Goal: Obtain resource: Download file/media

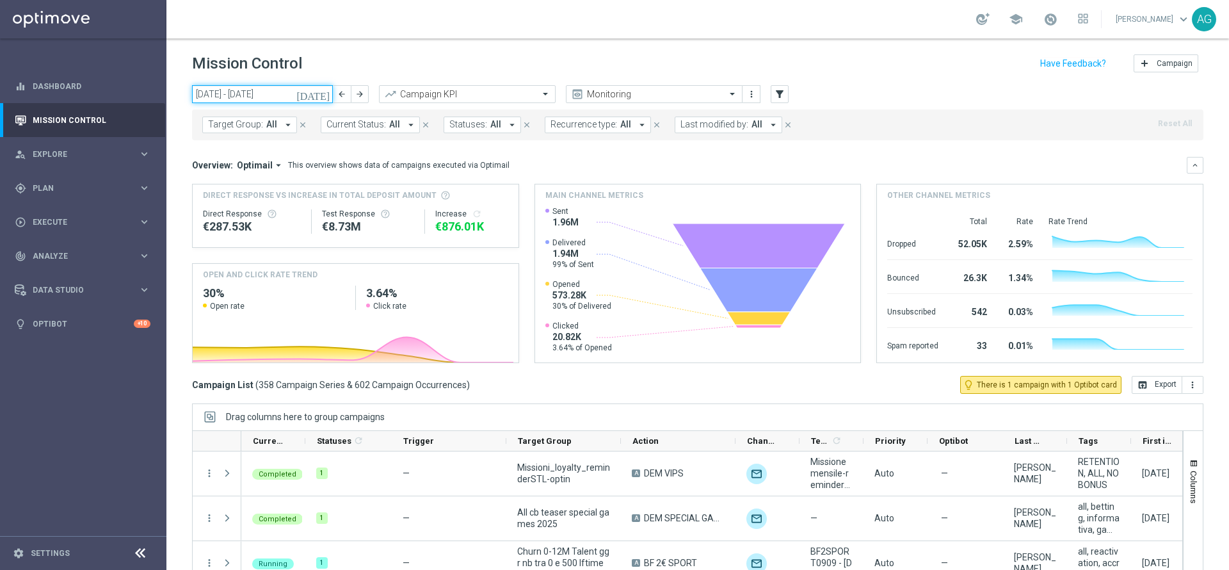
click at [236, 97] on input "08 Sep 2025 - 14 Sep 2025" at bounding box center [262, 94] width 141 height 18
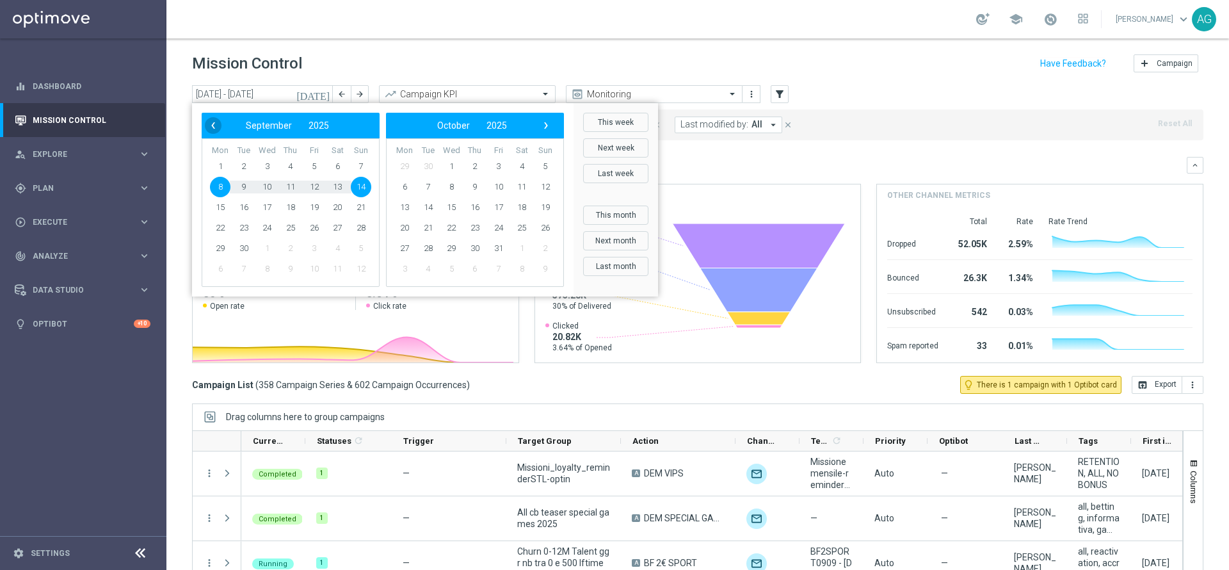
click at [214, 128] on span "‹" at bounding box center [213, 125] width 17 height 17
click at [543, 163] on span "1" at bounding box center [545, 166] width 20 height 20
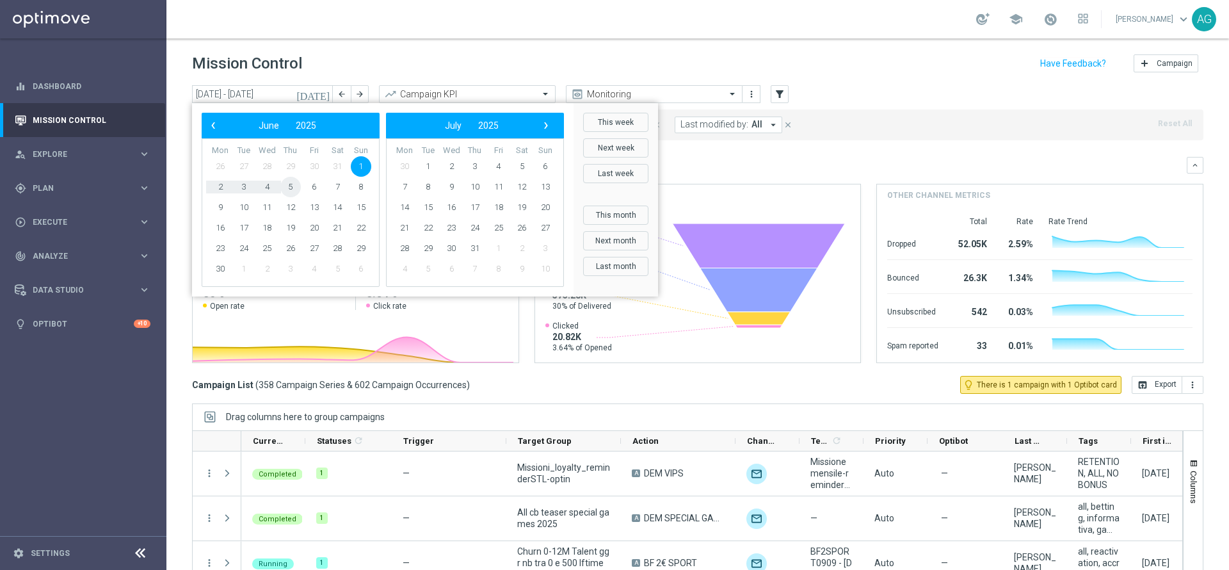
click at [296, 192] on span "5" at bounding box center [290, 187] width 20 height 20
type input "01 Jun 2025 - 05 Jun 2025"
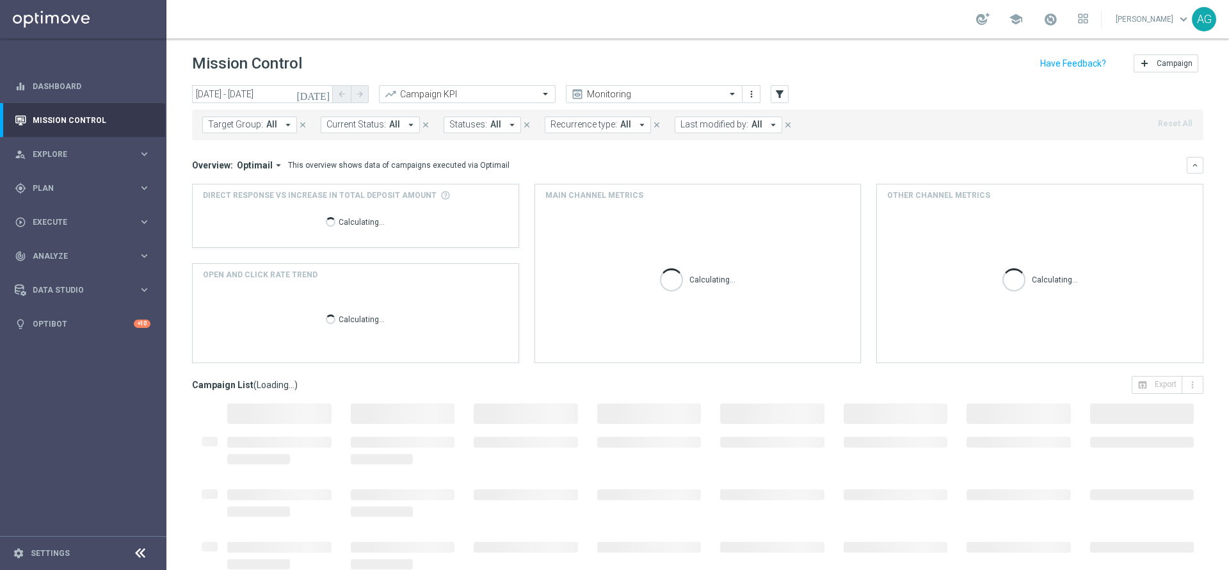
click at [684, 129] on span "Last modified by:" at bounding box center [714, 124] width 68 height 11
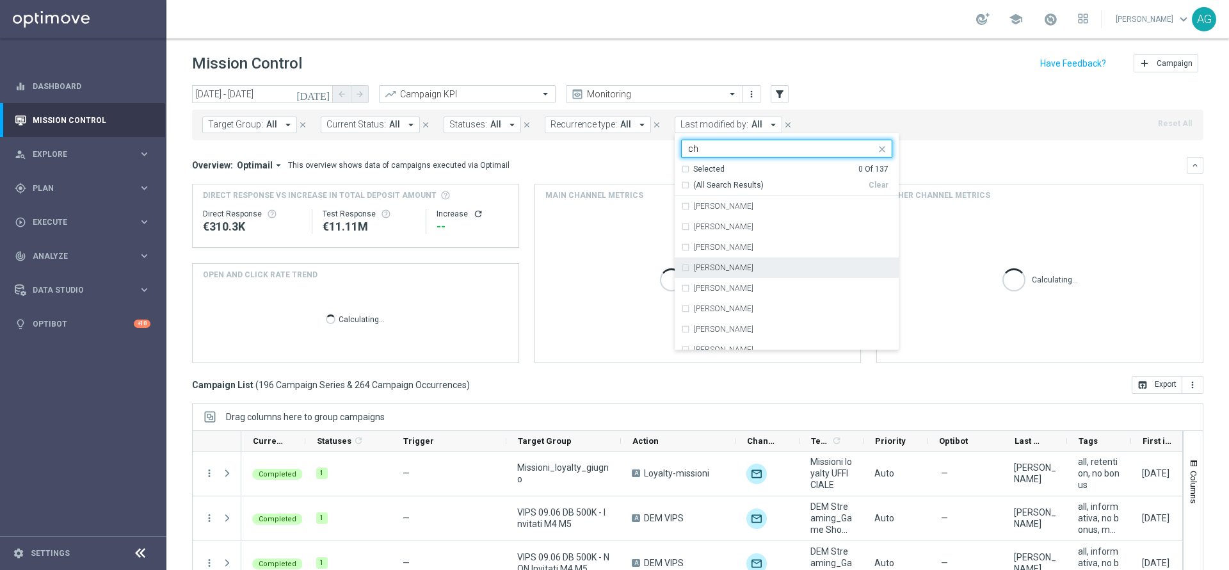
click at [727, 268] on label "Chiara Pigato" at bounding box center [724, 268] width 60 height 8
type input "ch"
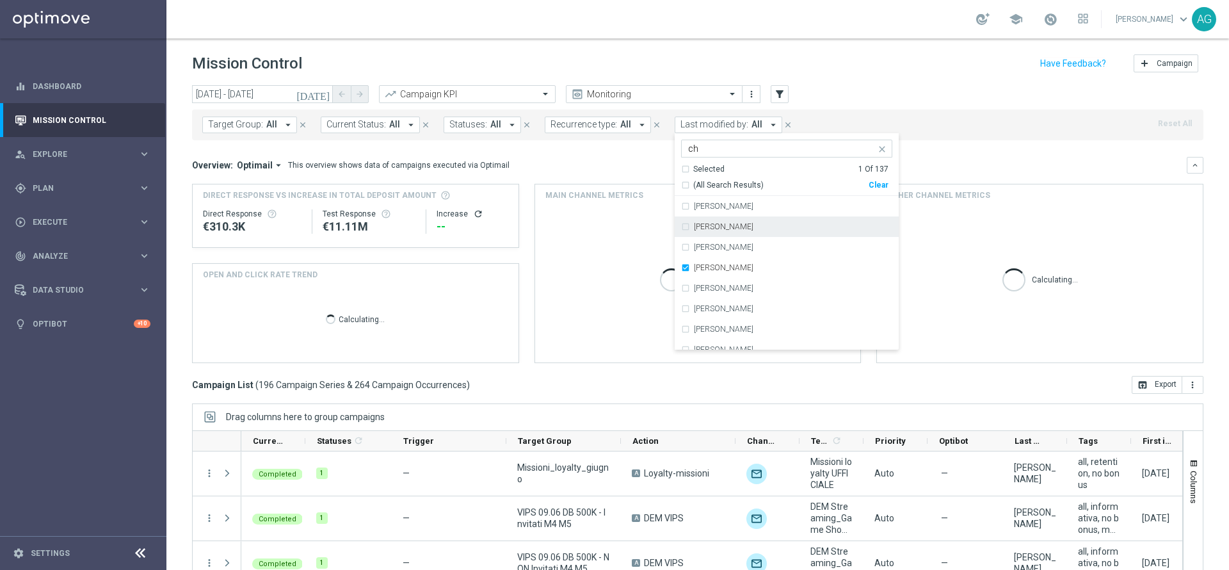
click at [849, 102] on div "today 01 Jun 2025 - 05 Jun 2025 arrow_back arrow_forward Campaign KPI trending_…" at bounding box center [697, 94] width 1011 height 19
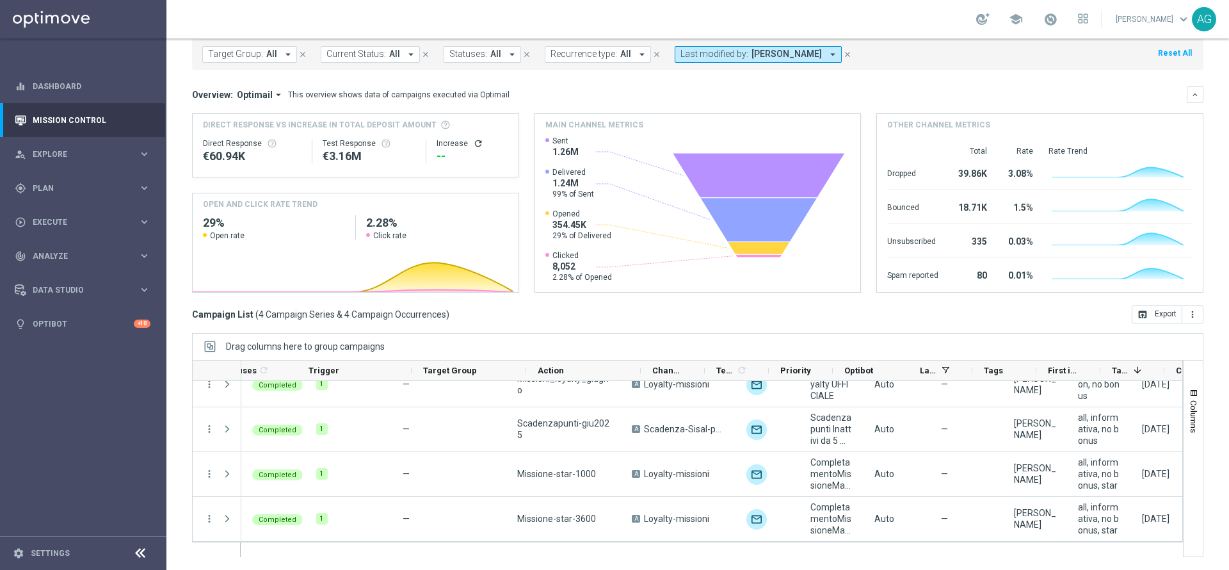
scroll to position [0, 169]
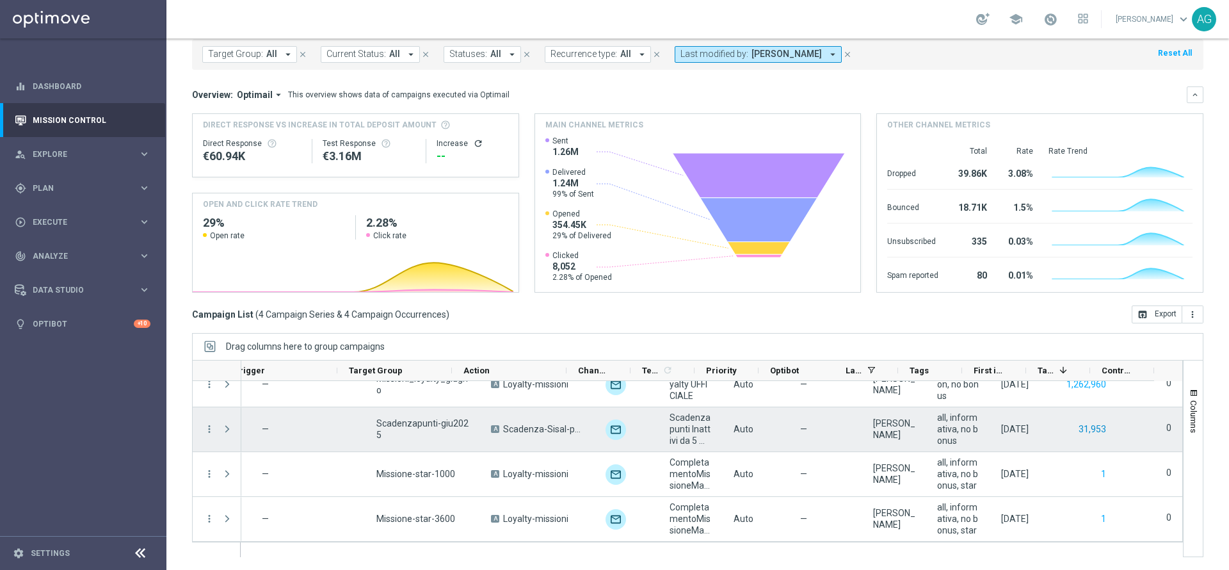
click at [1077, 432] on button "31,953" at bounding box center [1092, 429] width 30 height 16
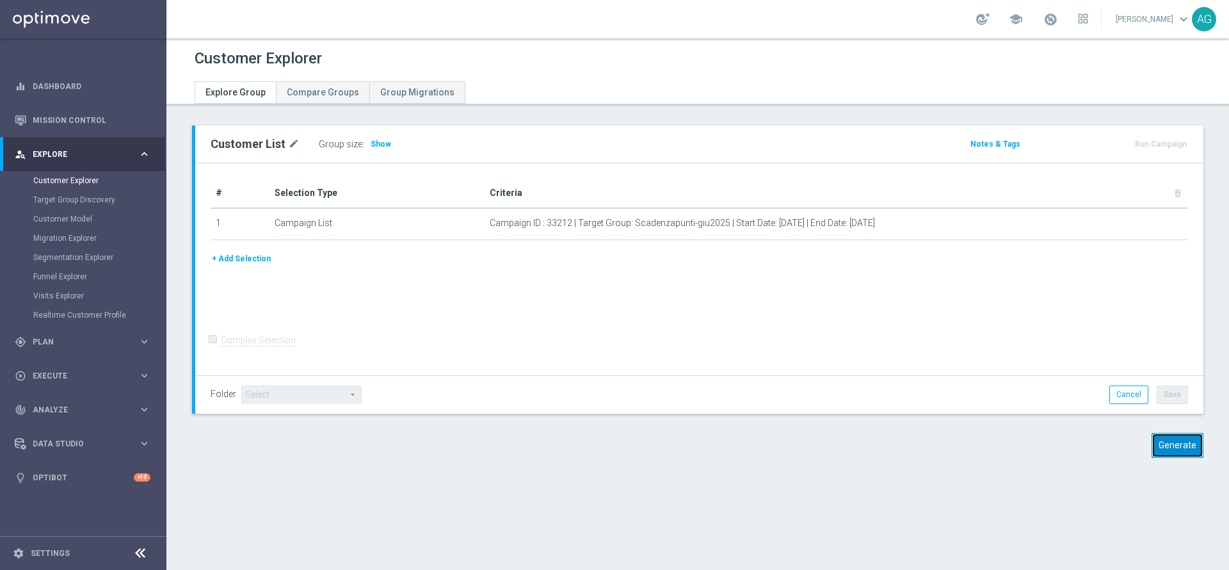
click at [1169, 447] on button "Generate" at bounding box center [1177, 445] width 52 height 25
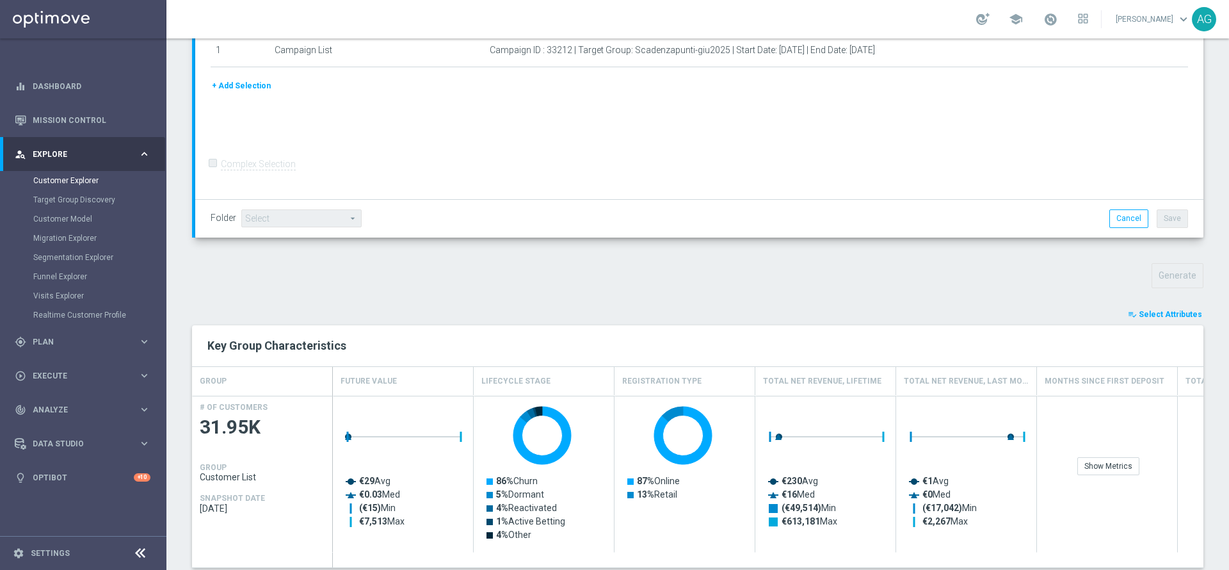
scroll to position [360, 0]
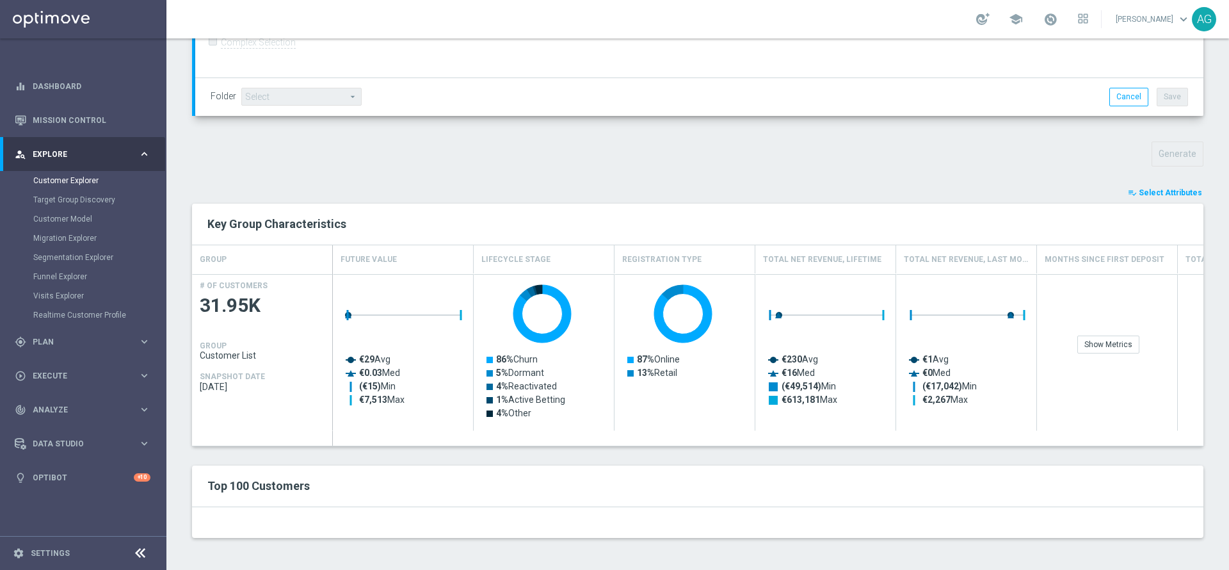
click at [1173, 196] on span "Select Attributes" at bounding box center [1170, 192] width 63 height 9
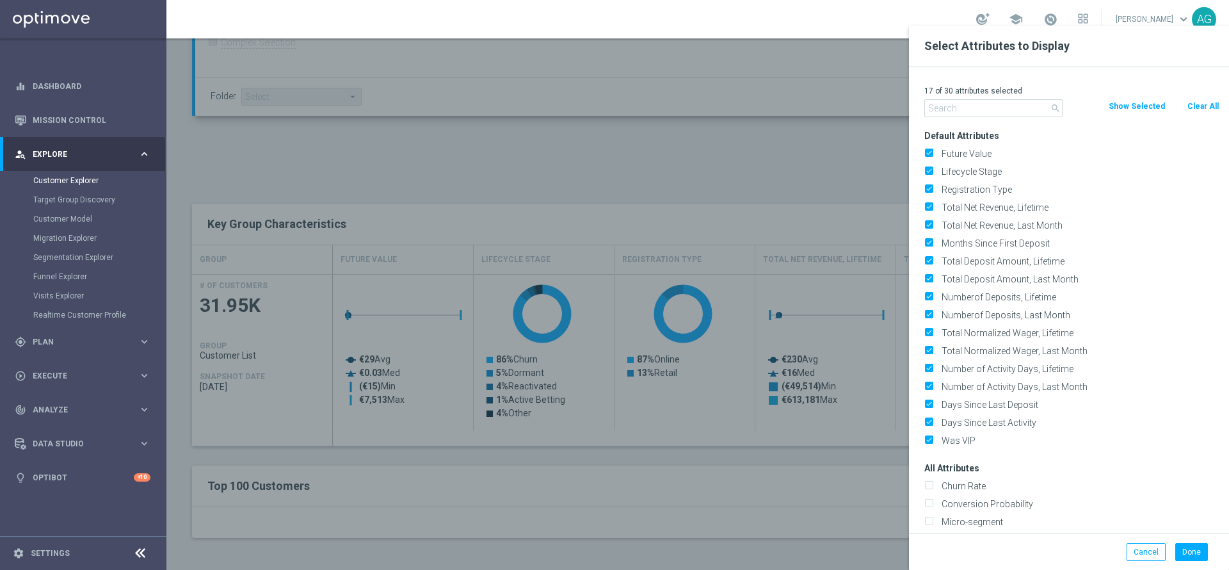
click at [1197, 105] on button "Clear All" at bounding box center [1203, 106] width 34 height 14
checkbox input "false"
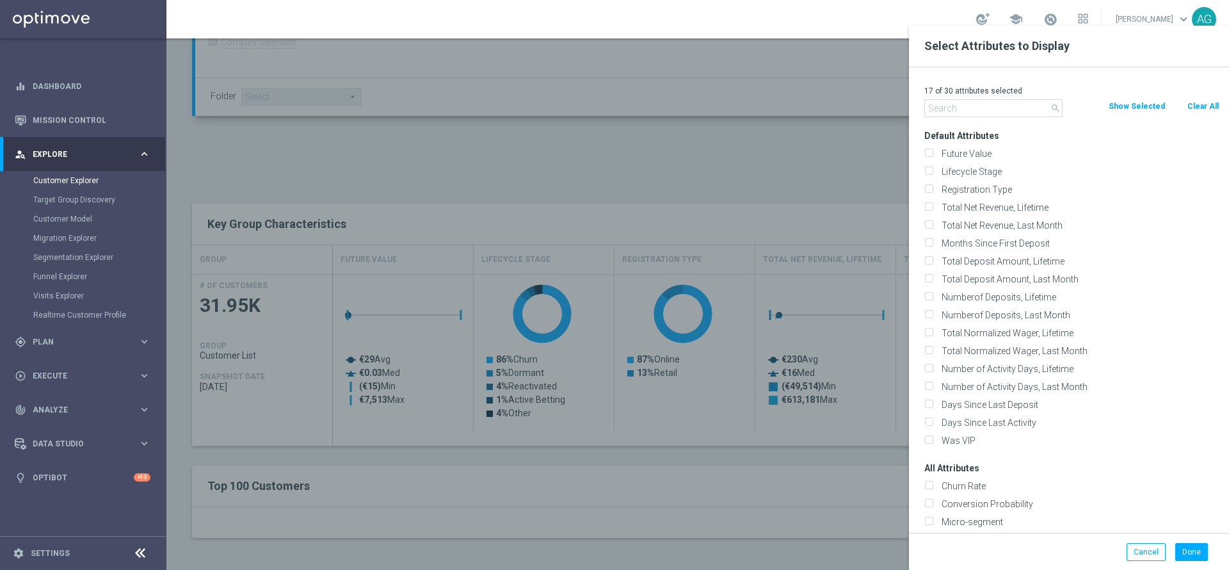
checkbox input "false"
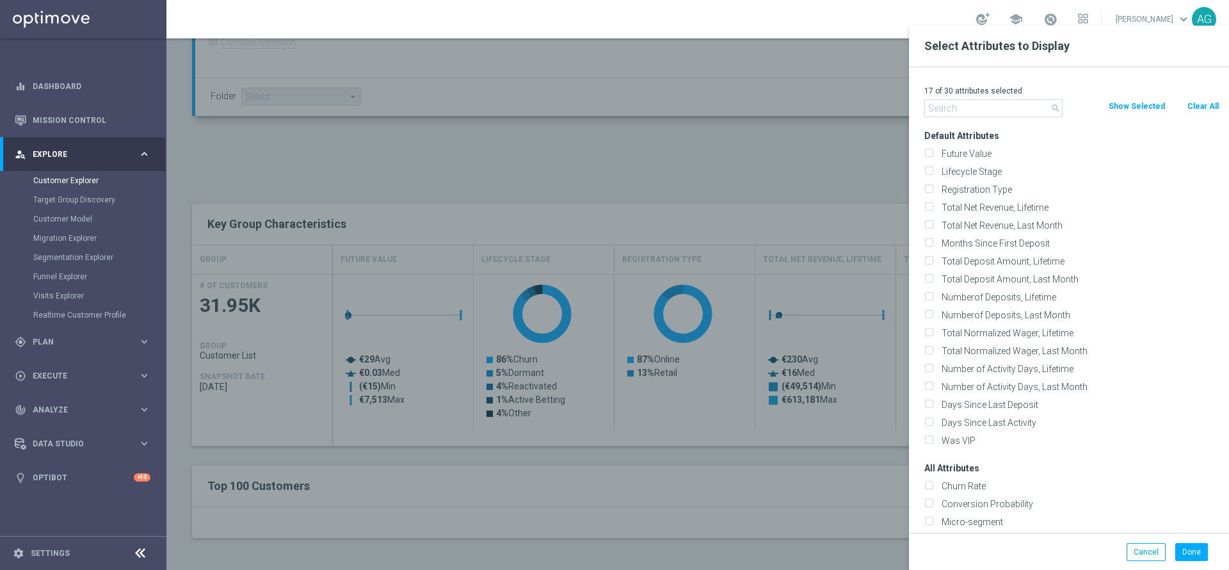
checkbox input "false"
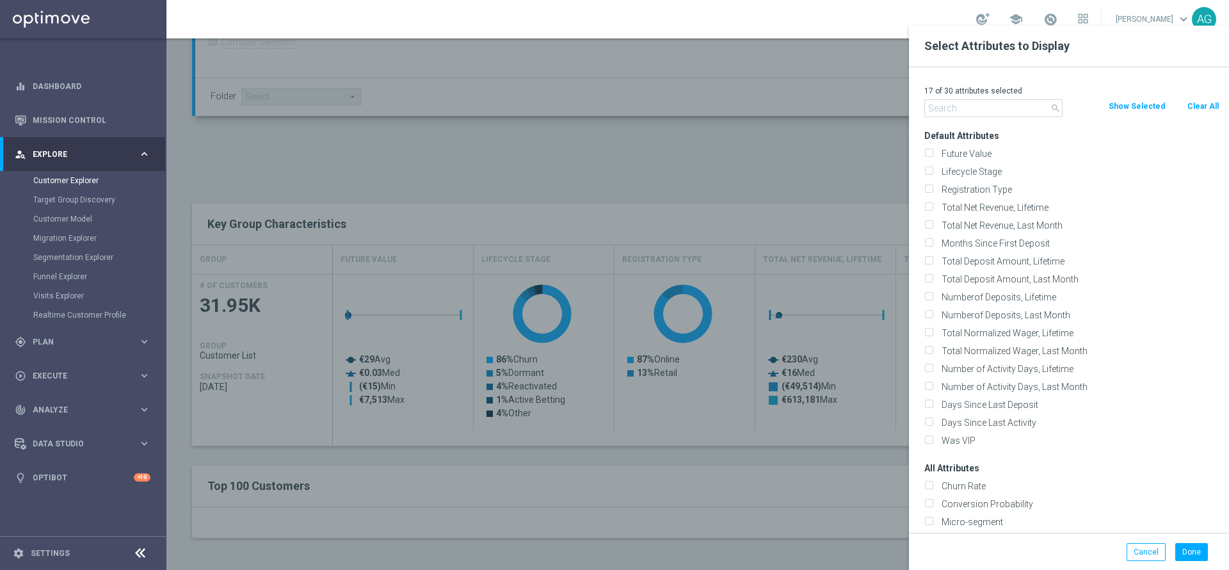
checkbox input "false"
click at [989, 111] on input "text" at bounding box center [993, 108] width 138 height 18
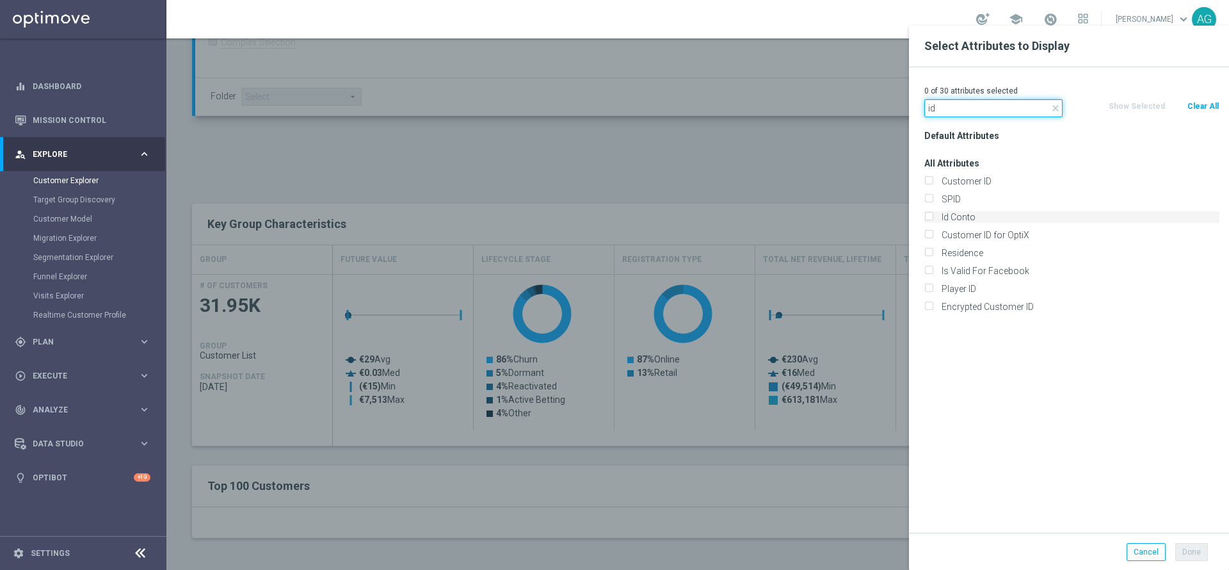
type input "id"
click at [931, 217] on input "Id Conto" at bounding box center [928, 218] width 8 height 8
checkbox input "true"
click at [929, 181] on input "Customer ID" at bounding box center [928, 183] width 8 height 8
checkbox input "true"
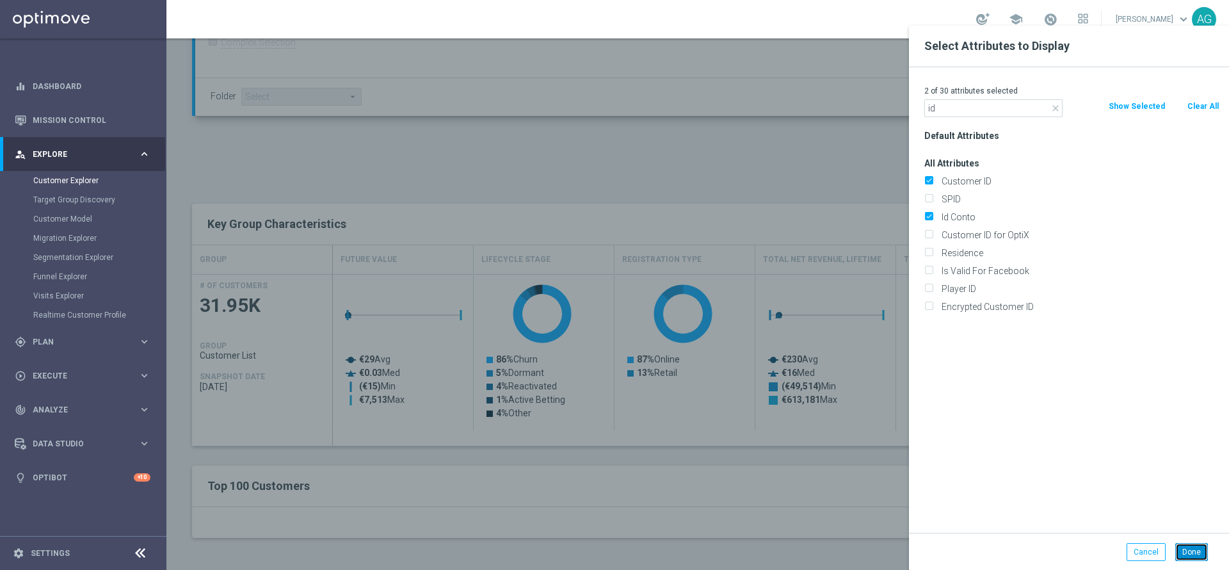
click at [1188, 556] on button "Done" at bounding box center [1191, 552] width 33 height 18
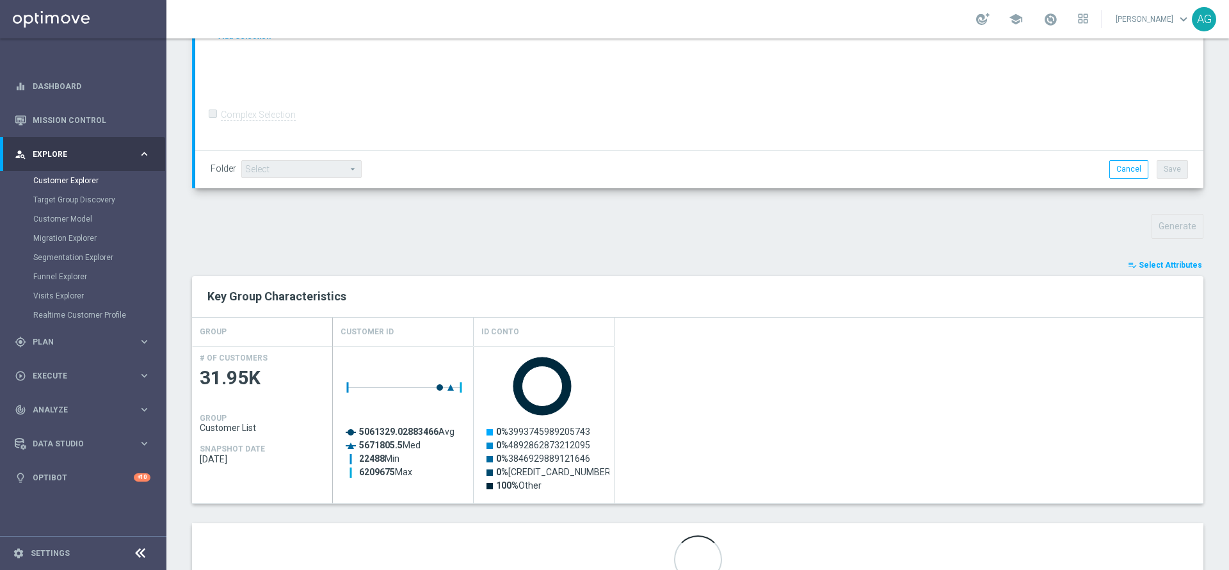
scroll to position [346, 0]
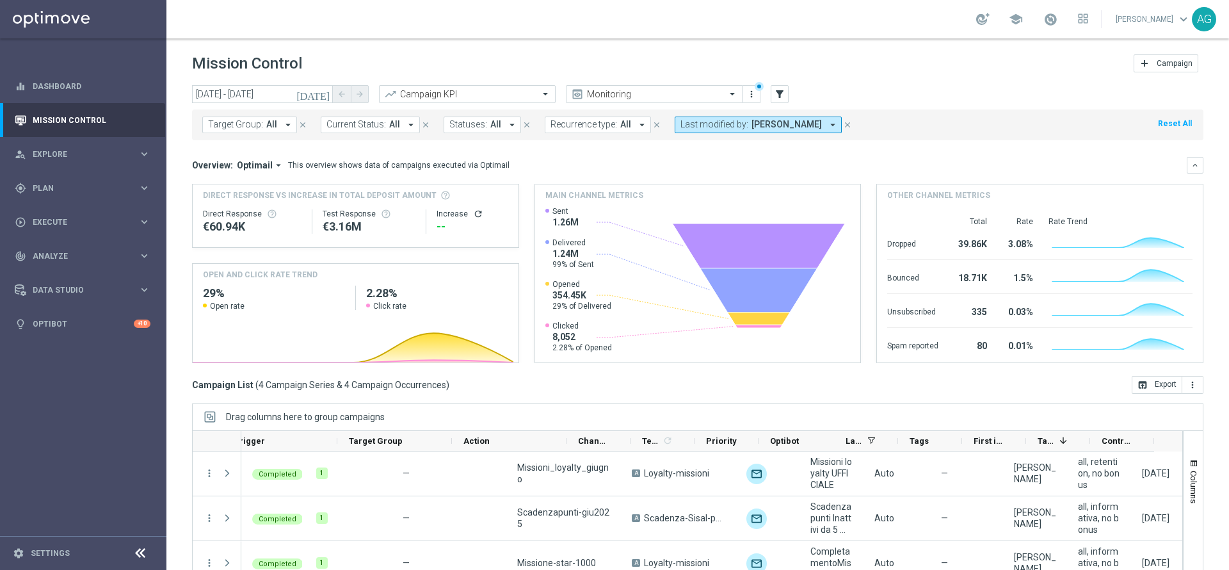
scroll to position [0, 169]
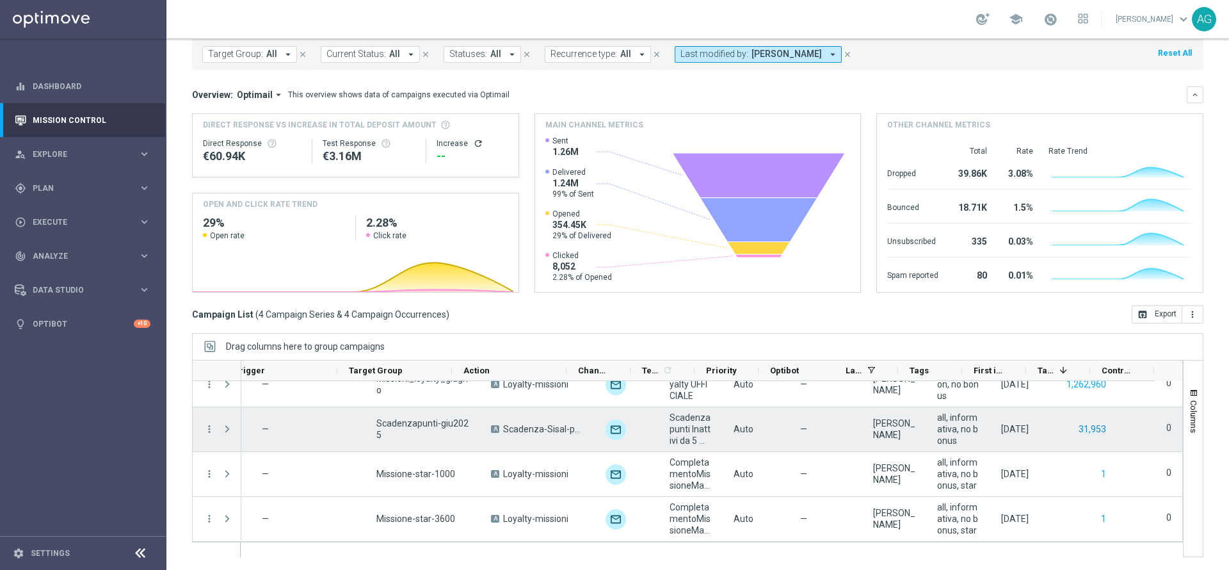
click at [1077, 424] on button "31,953" at bounding box center [1092, 429] width 30 height 16
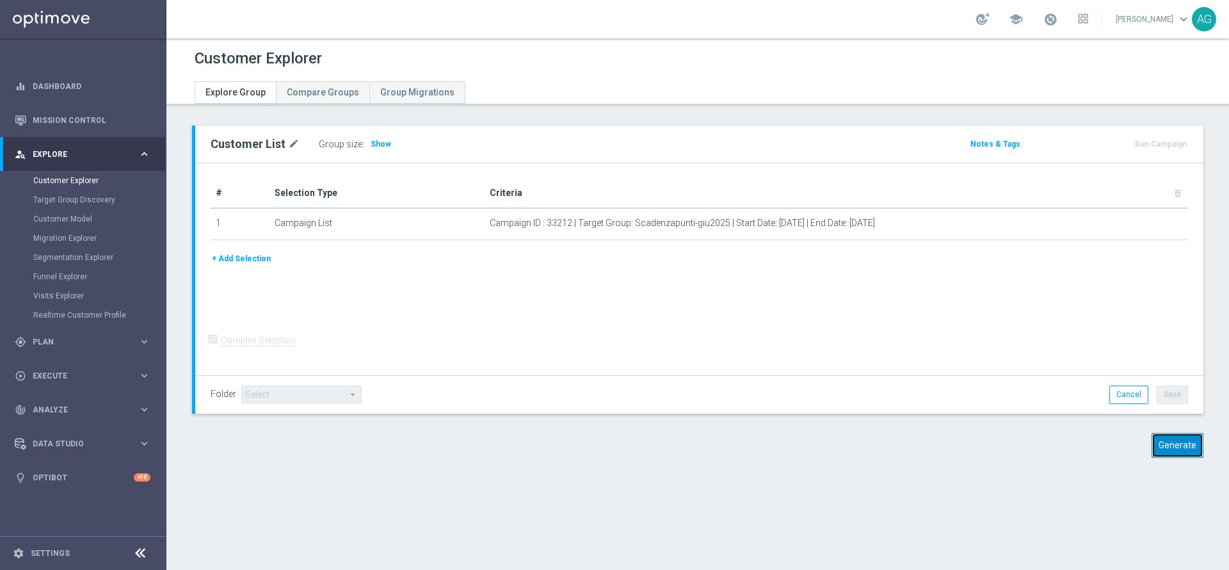
click at [1167, 441] on button "Generate" at bounding box center [1177, 445] width 52 height 25
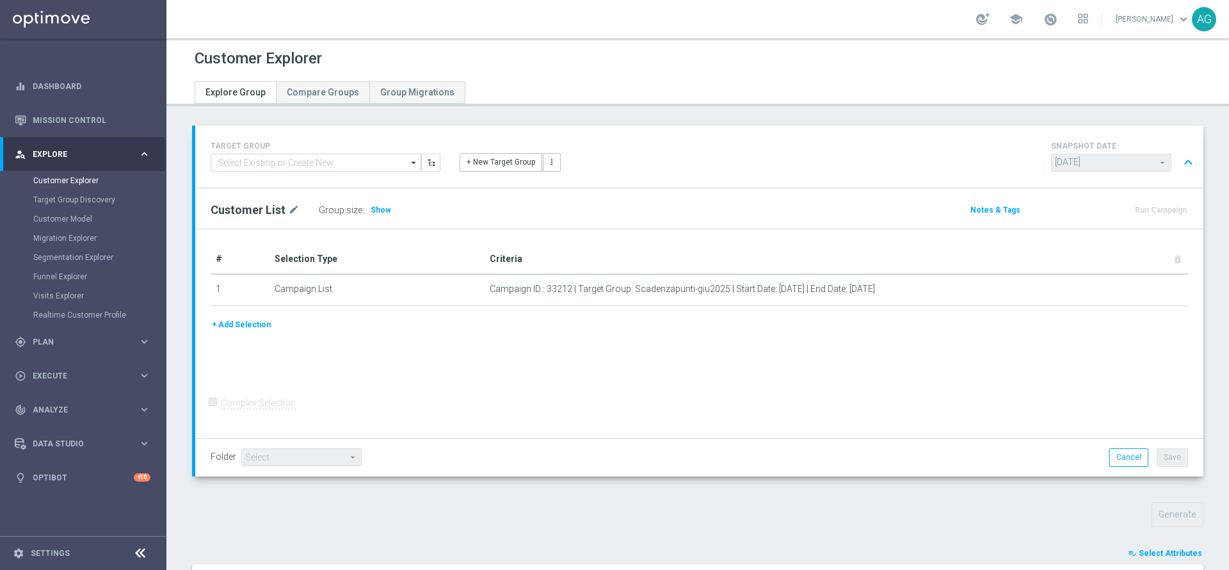
scroll to position [288, 0]
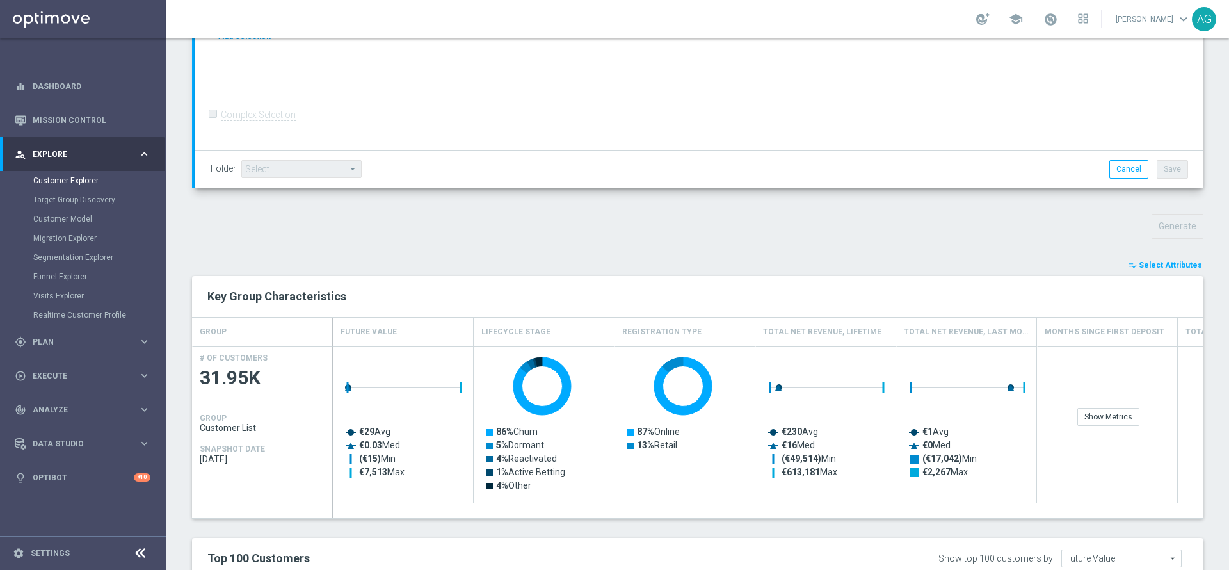
click at [1149, 268] on span "Select Attributes" at bounding box center [1170, 264] width 63 height 9
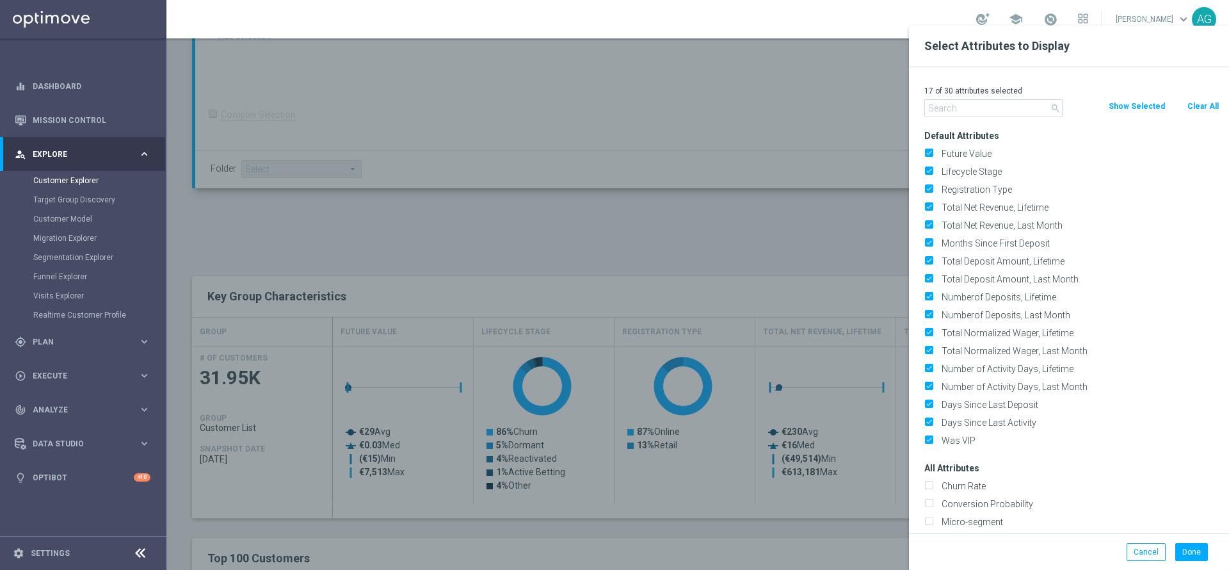
click at [1210, 102] on button "Clear All" at bounding box center [1203, 106] width 34 height 14
checkbox input "false"
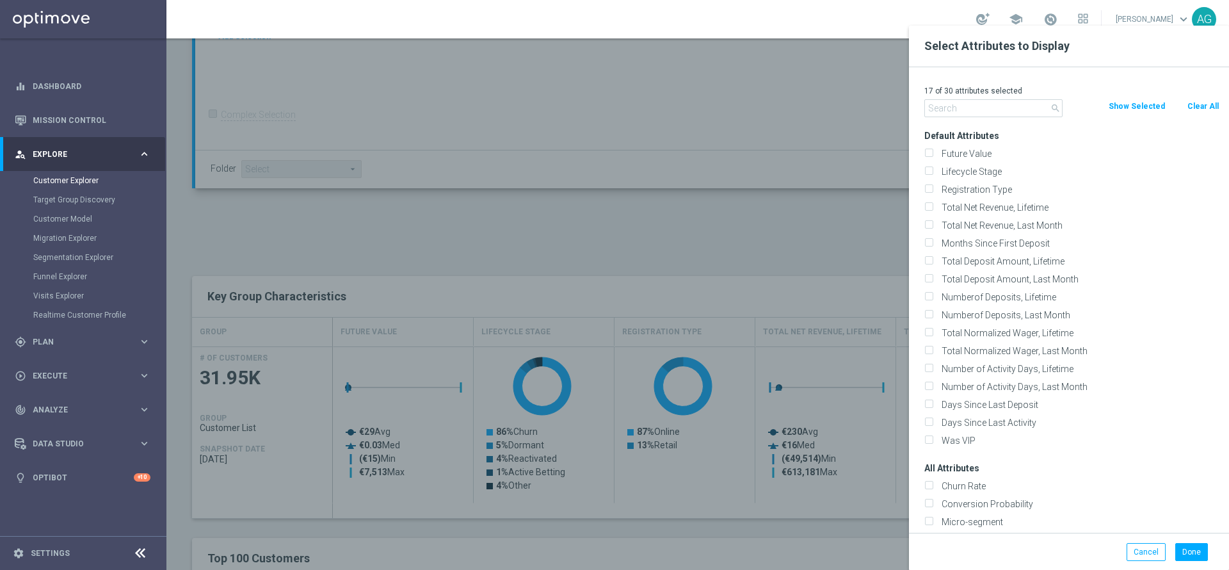
checkbox input "false"
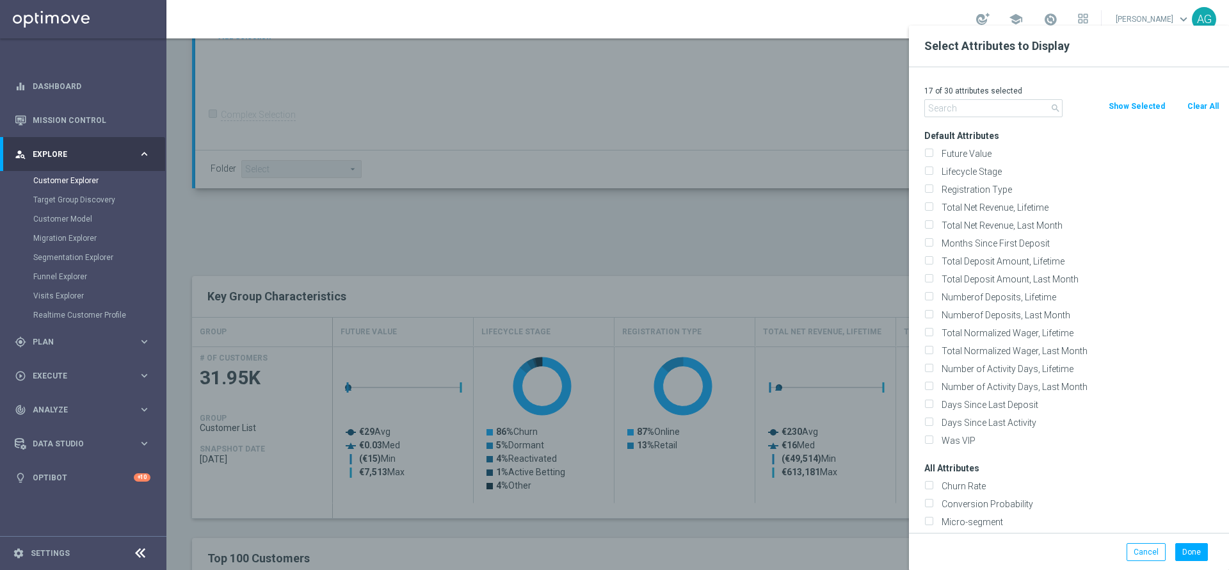
checkbox input "false"
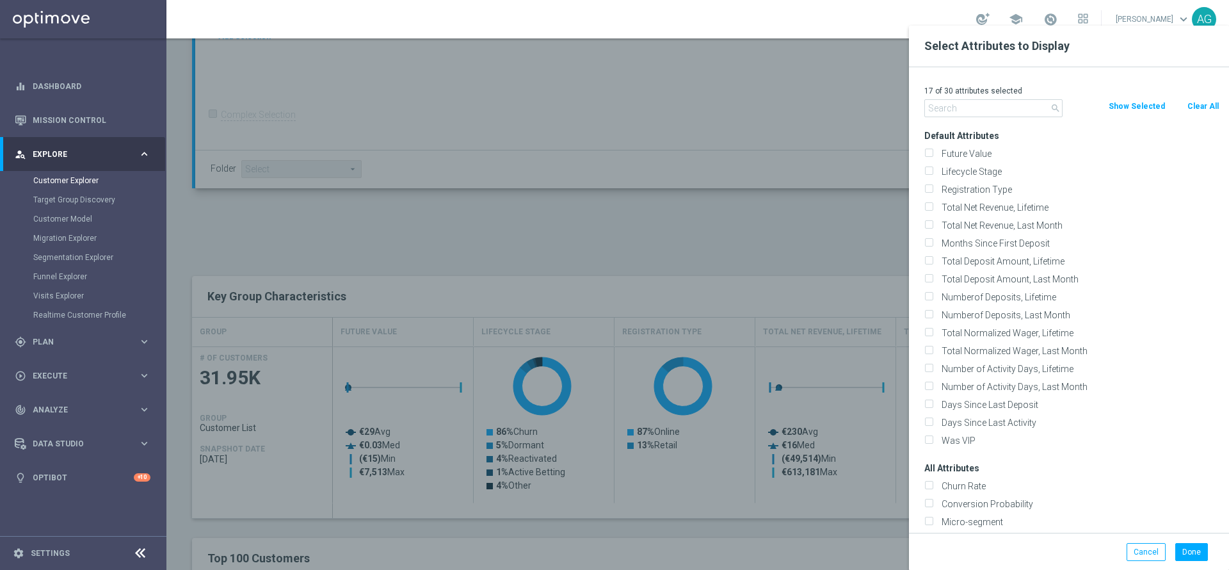
checkbox input "false"
click at [1004, 113] on input "text" at bounding box center [993, 108] width 138 height 18
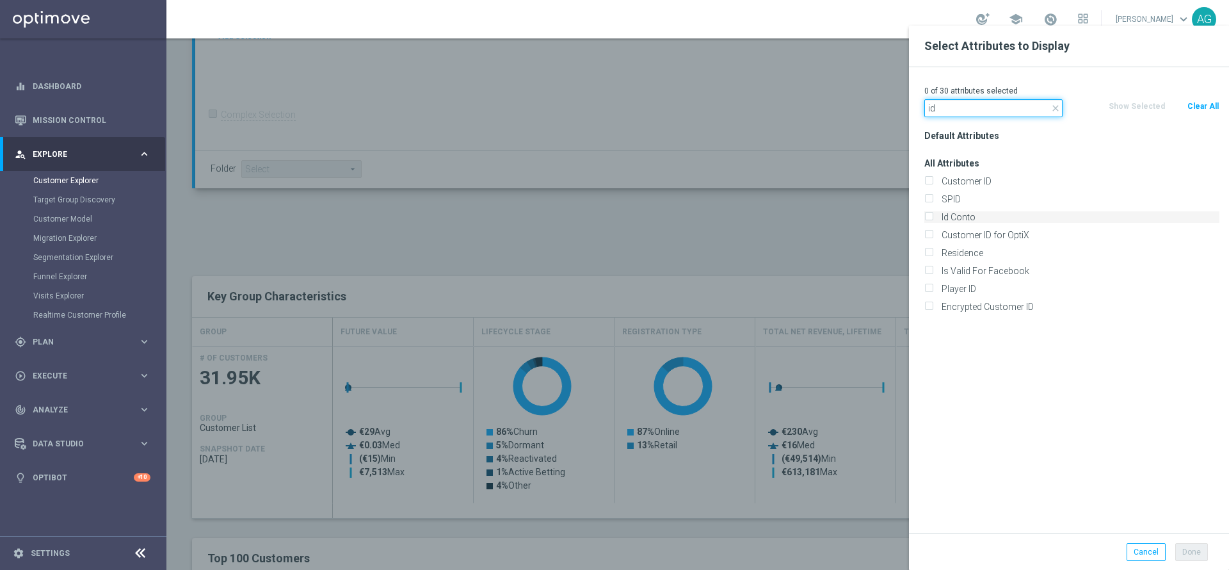
type input "id"
click at [927, 216] on input "Id Conto" at bounding box center [928, 218] width 8 height 8
checkbox input "true"
click at [932, 179] on input "Customer ID" at bounding box center [928, 183] width 8 height 8
checkbox input "true"
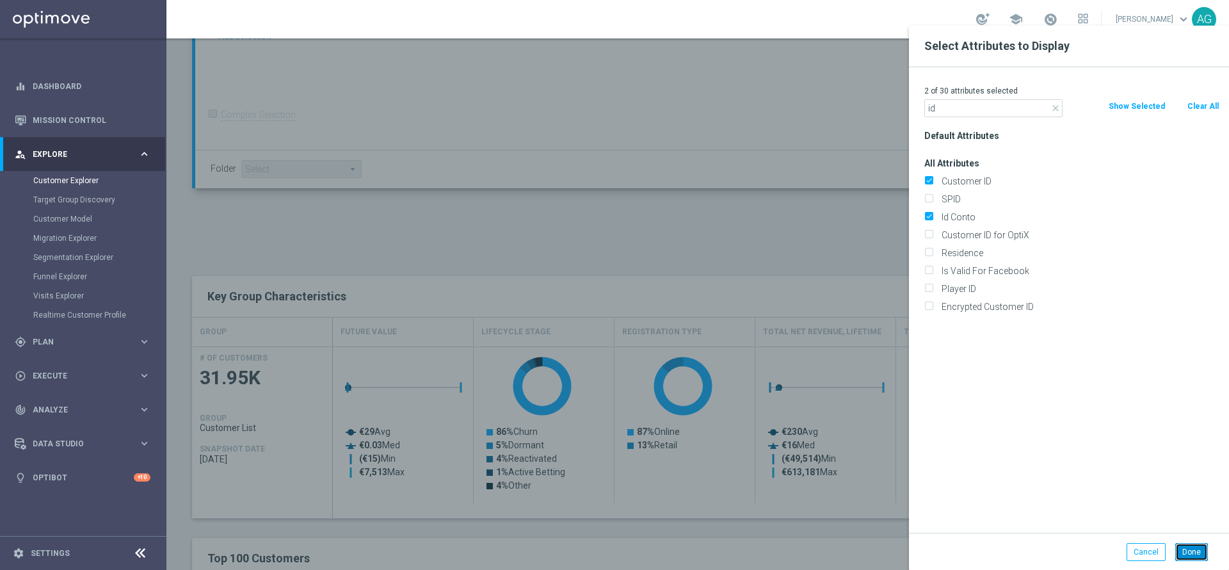
click at [1192, 556] on button "Done" at bounding box center [1191, 552] width 33 height 18
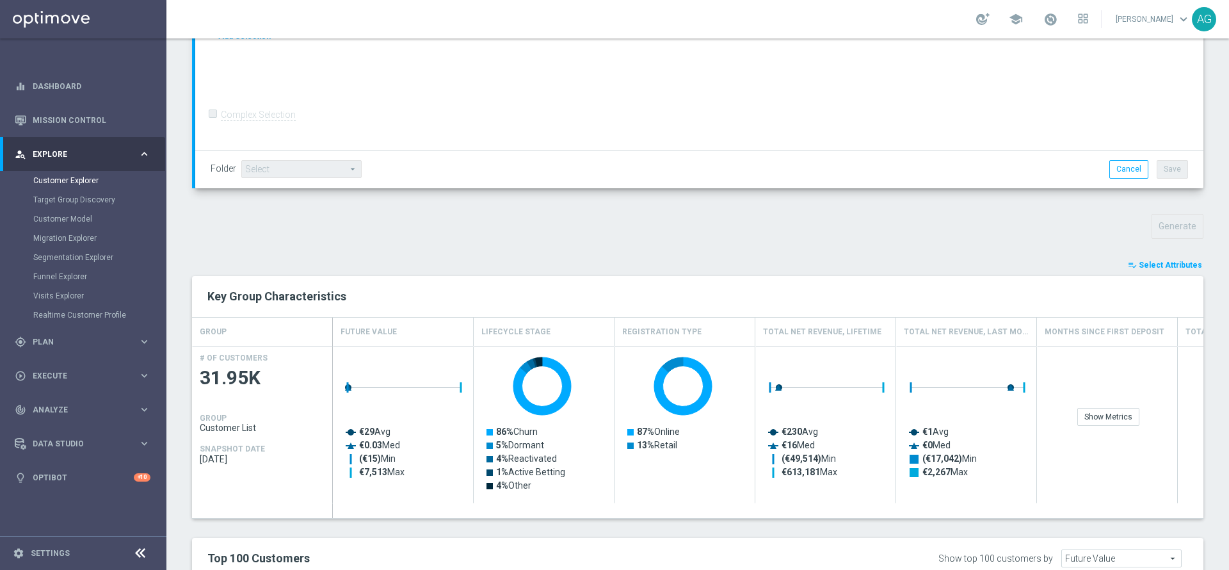
type input "Search"
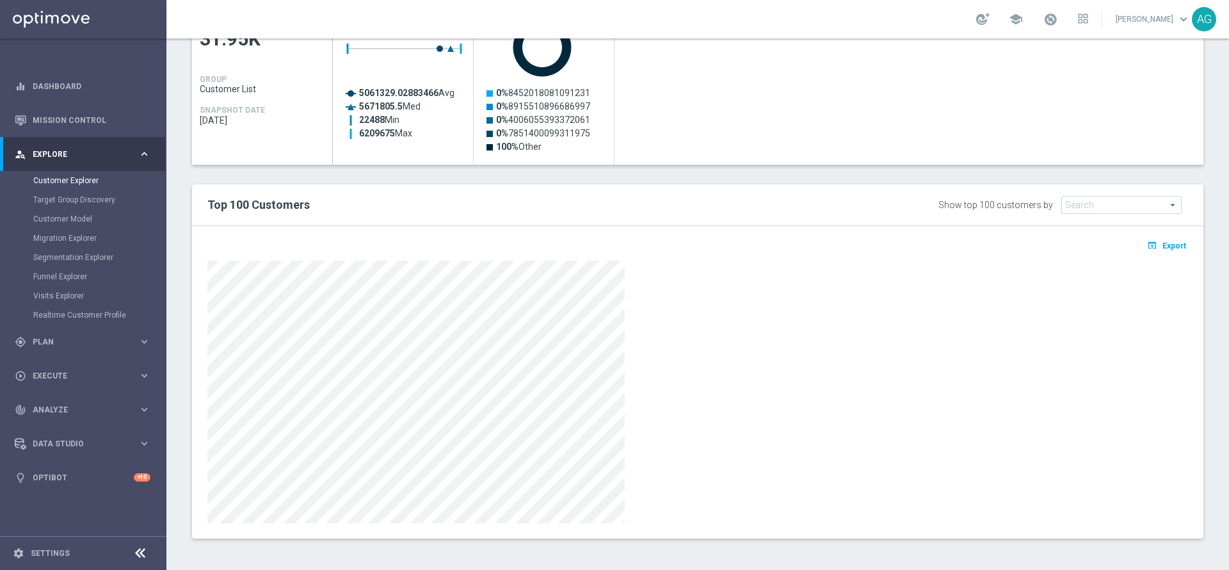
scroll to position [627, 0]
click at [1147, 241] on icon "open_in_browser" at bounding box center [1153, 244] width 13 height 10
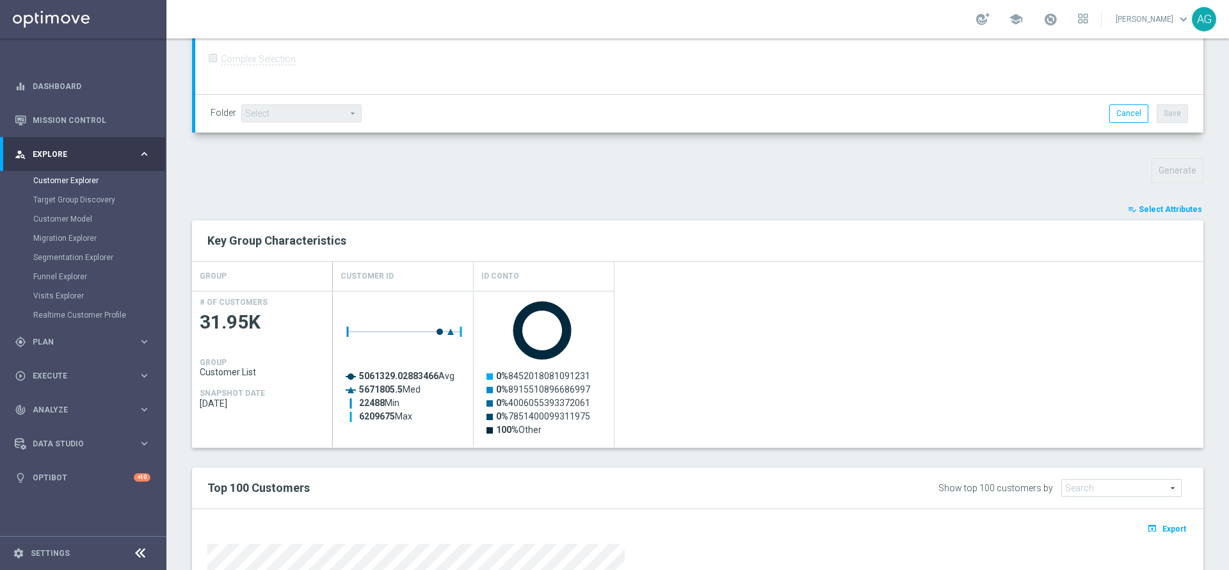
scroll to position [339, 0]
